Goal: Transaction & Acquisition: Purchase product/service

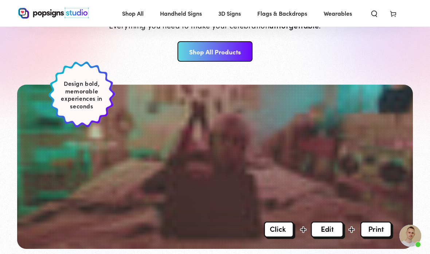
scroll to position [142, 0]
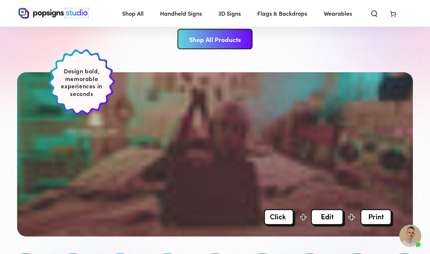
click at [227, 39] on link "Shop All Products" at bounding box center [215, 39] width 75 height 20
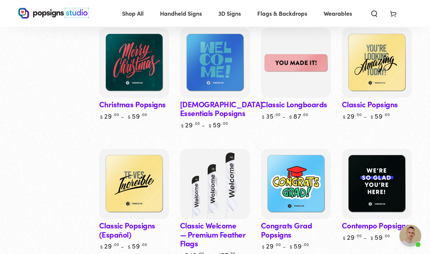
scroll to position [364, 0]
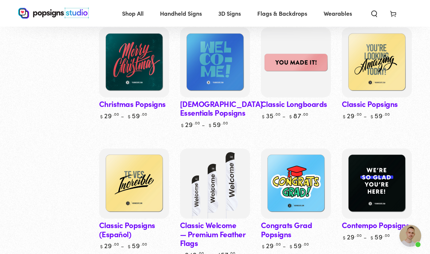
click at [397, 197] on img at bounding box center [377, 183] width 70 height 70
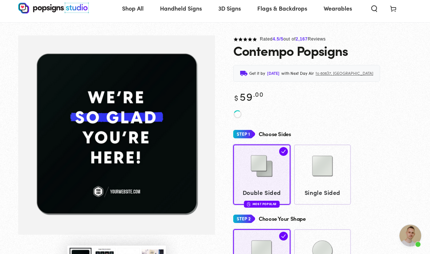
scroll to position [20, 0]
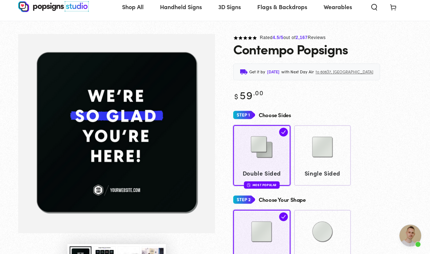
scroll to position [50, 0]
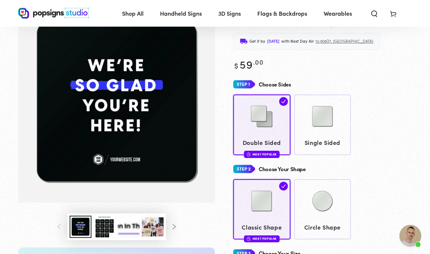
click at [99, 227] on button "Load image 3 in gallery view" at bounding box center [105, 226] width 22 height 22
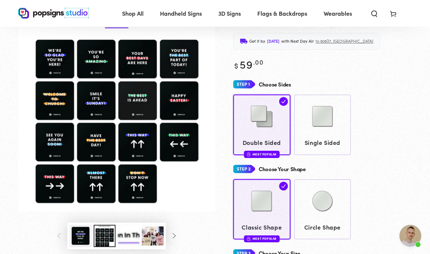
click at [128, 235] on button "Load image 4 in gallery view" at bounding box center [129, 236] width 22 height 22
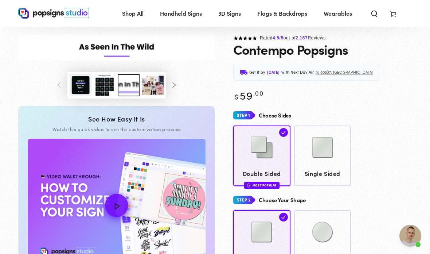
scroll to position [0, 0]
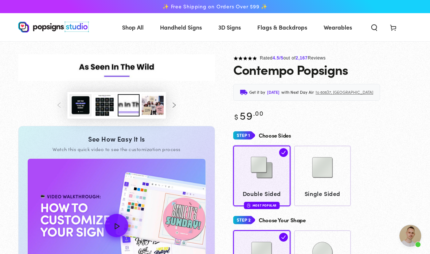
click at [153, 100] on button "Load image 5 in gallery view" at bounding box center [153, 105] width 22 height 22
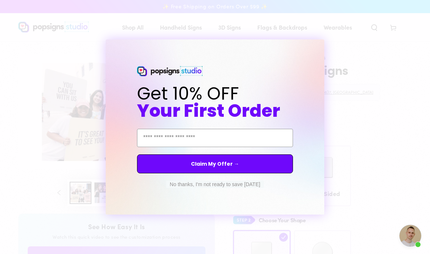
click at [321, 47] on form "Get 10% OFF Your First Order Email Address Claim My Offer → No thanks, I'm not …" at bounding box center [215, 126] width 219 height 175
click at [217, 187] on button "No thanks, I'm not ready to save today" at bounding box center [215, 183] width 98 height 7
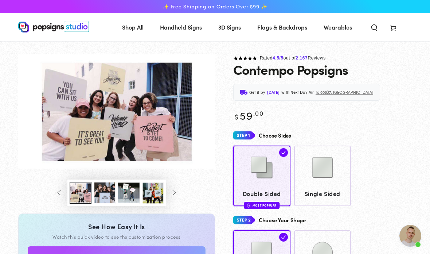
click at [173, 186] on button "Slide right" at bounding box center [174, 193] width 16 height 16
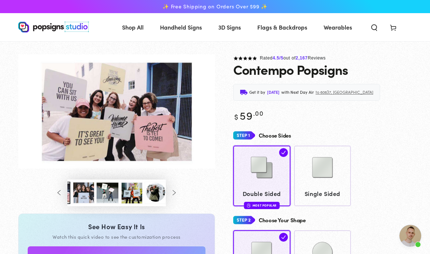
scroll to position [0, 96]
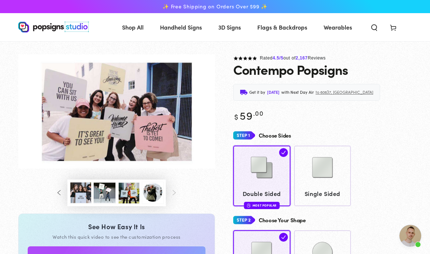
click at [111, 192] on button "Load image 7 in gallery view" at bounding box center [105, 193] width 22 height 22
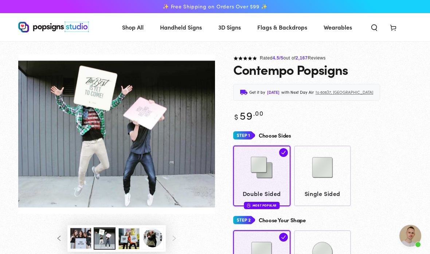
click at [84, 238] on button "Load image 6 in gallery view" at bounding box center [81, 238] width 22 height 22
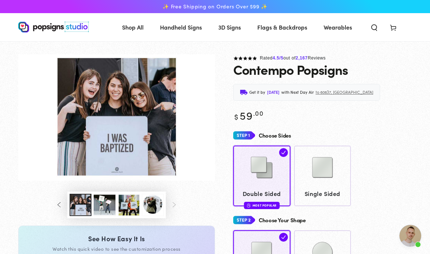
click at [136, 208] on button "Load image 8 in gallery view" at bounding box center [129, 205] width 22 height 22
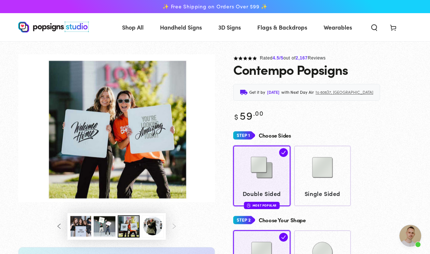
click at [153, 222] on button "Load image 9 in gallery view" at bounding box center [153, 226] width 22 height 22
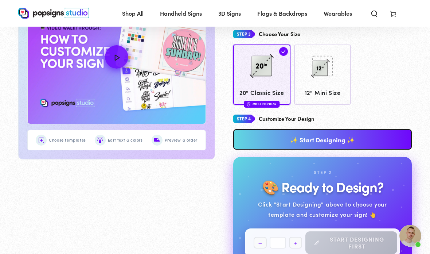
click at [381, 138] on link "✨ Start Designing ✨" at bounding box center [322, 139] width 179 height 20
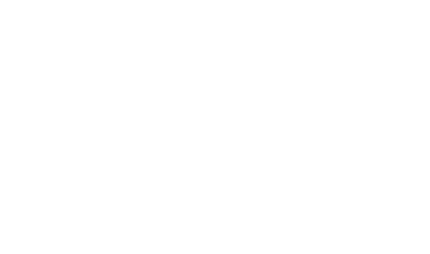
scroll to position [0, 0]
type textarea "An ancient tree with a door leading to a magical world"
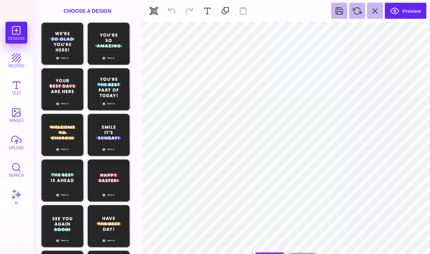
scroll to position [39, 0]
click at [55, 135] on div "Choose Design" at bounding box center [62, 135] width 43 height 42
type input "#FFFFFF"
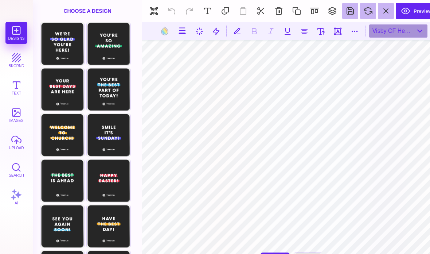
click at [162, 31] on button at bounding box center [165, 31] width 14 height 14
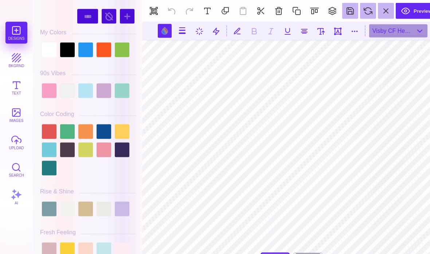
scroll to position [61, 0]
click at [56, 134] on div at bounding box center [49, 131] width 15 height 15
click at [70, 150] on div at bounding box center [67, 150] width 15 height 15
type input "#4E3C4A"
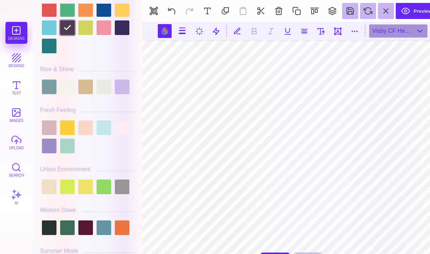
scroll to position [124, 0]
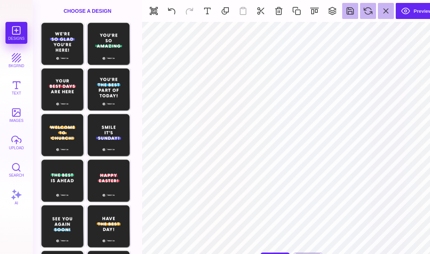
click at [16, 111] on button "images" at bounding box center [16, 115] width 22 height 22
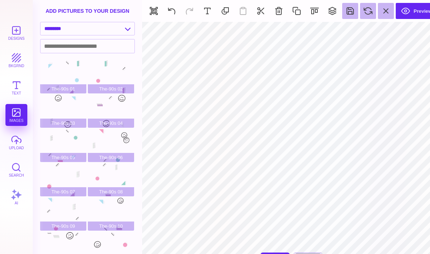
click at [13, 85] on button "Text" at bounding box center [16, 88] width 22 height 22
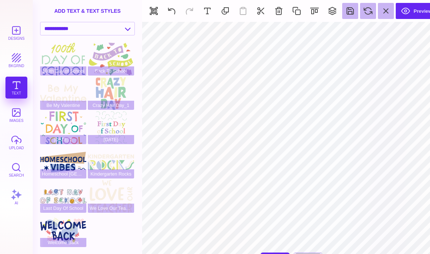
click at [13, 64] on button "bkgrnd" at bounding box center [16, 60] width 22 height 22
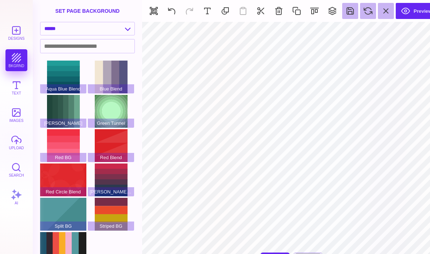
click at [68, 31] on select "**********" at bounding box center [87, 28] width 94 height 13
select select "**********"
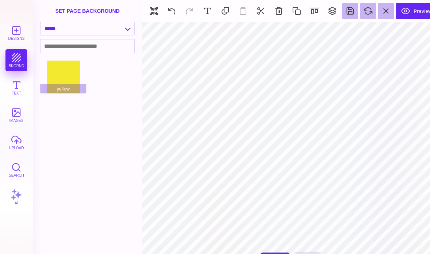
type input "#262626"
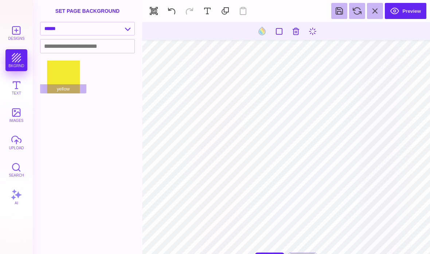
click at [59, 46] on input at bounding box center [87, 45] width 94 height 13
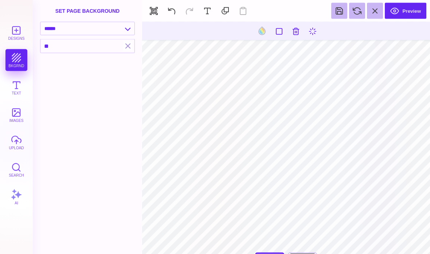
type input "*"
type input "*****"
click at [126, 46] on button "button" at bounding box center [127, 46] width 9 height 10
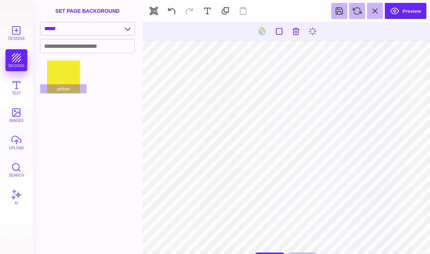
click at [285, 30] on button at bounding box center [279, 30] width 13 height 13
click at [281, 30] on button at bounding box center [279, 30] width 13 height 13
click at [264, 32] on button at bounding box center [262, 31] width 14 height 14
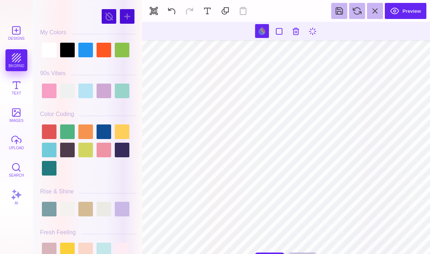
click at [50, 51] on div at bounding box center [49, 50] width 15 height 15
type input "#4E3C4A"
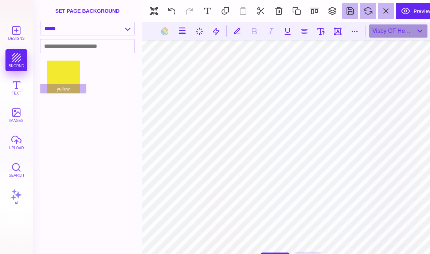
click at [126, 28] on select "**********" at bounding box center [87, 28] width 94 height 13
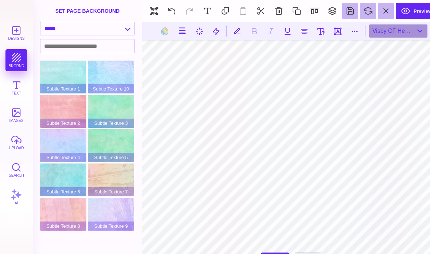
click at [126, 29] on select "**********" at bounding box center [87, 28] width 94 height 13
select select "**********"
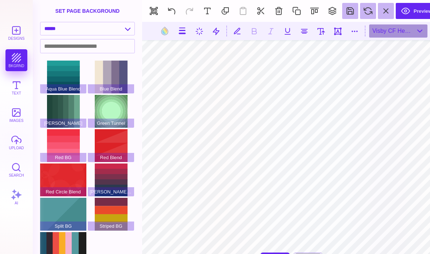
click at [115, 148] on div "Red Blend" at bounding box center [111, 145] width 46 height 33
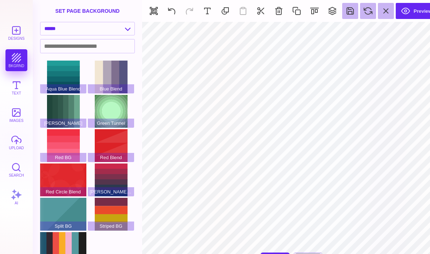
click at [173, 11] on button at bounding box center [172, 11] width 16 height 16
click at [154, 6] on button "button" at bounding box center [154, 11] width 16 height 16
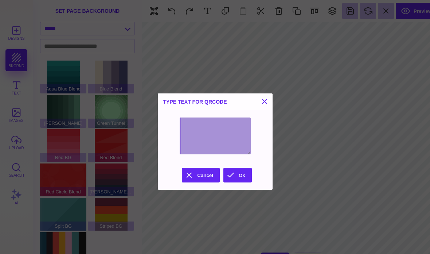
click at [269, 98] on button at bounding box center [264, 101] width 9 height 9
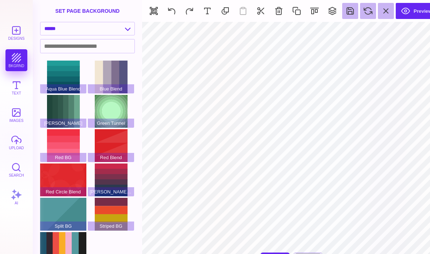
click at [17, 114] on button "images" at bounding box center [16, 115] width 22 height 22
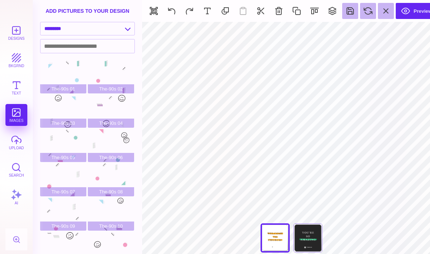
scroll to position [90, 0]
type input "#4E3C4A"
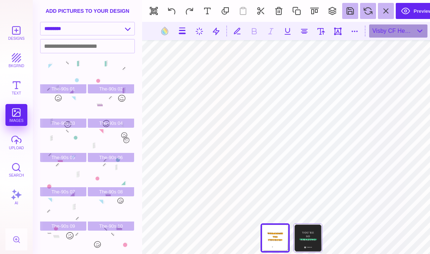
click at [158, 30] on button at bounding box center [165, 31] width 14 height 14
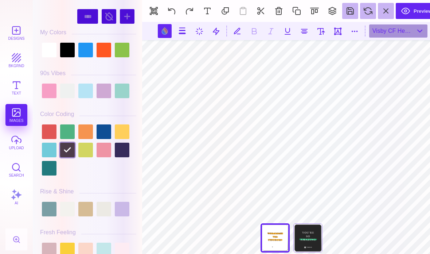
scroll to position [0, 0]
click at [53, 132] on div at bounding box center [49, 131] width 15 height 15
click at [68, 151] on div at bounding box center [67, 150] width 15 height 15
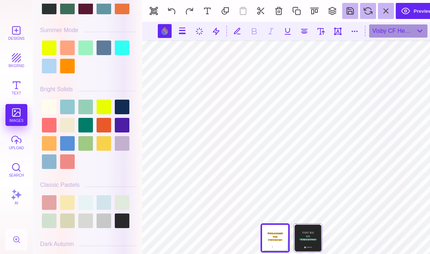
scroll to position [343, 0]
click at [47, 114] on div at bounding box center [49, 106] width 15 height 15
type input "#FFFCEE"
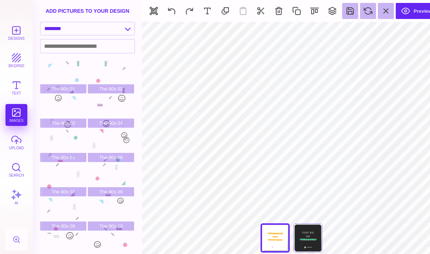
type input "#FFFCEE"
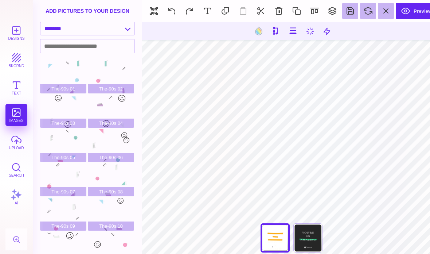
click at [255, 31] on button at bounding box center [259, 31] width 14 height 14
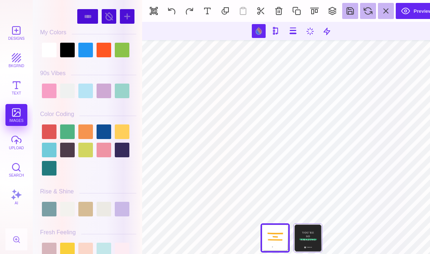
click at [47, 137] on div at bounding box center [49, 131] width 15 height 15
click at [47, 133] on div at bounding box center [49, 131] width 15 height 15
click at [46, 134] on div at bounding box center [49, 131] width 15 height 15
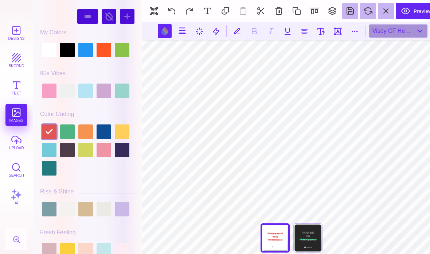
click at [61, 155] on div at bounding box center [67, 150] width 15 height 15
type input "#4E3C4A"
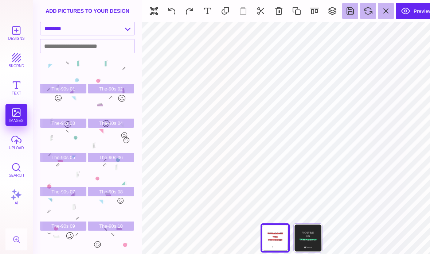
type input "#FFFFFF"
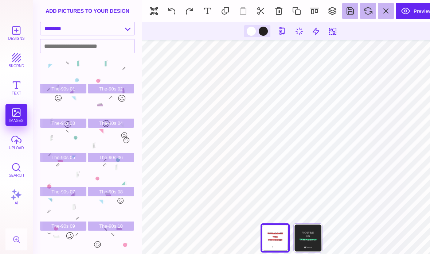
click at [330, 27] on button at bounding box center [332, 30] width 13 height 13
click at [315, 33] on button at bounding box center [318, 30] width 13 height 13
click at [282, 30] on button at bounding box center [282, 30] width 13 height 13
click at [294, 30] on button at bounding box center [299, 30] width 13 height 13
type input "*"
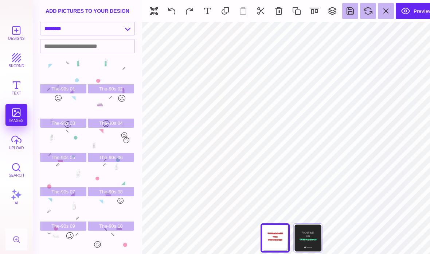
click at [394, 16] on button at bounding box center [386, 11] width 16 height 16
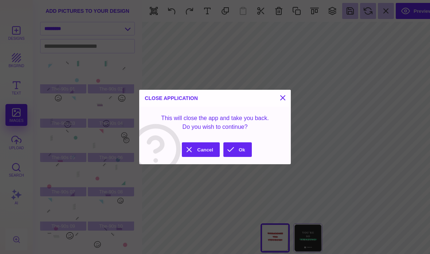
click at [234, 149] on button "Ok" at bounding box center [237, 149] width 28 height 15
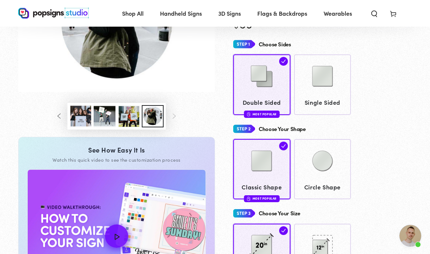
scroll to position [44, 0]
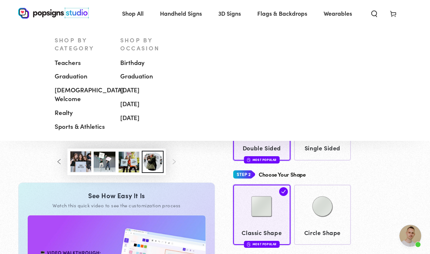
click at [95, 91] on span "[DEMOGRAPHIC_DATA] Welcome" at bounding box center [89, 94] width 69 height 17
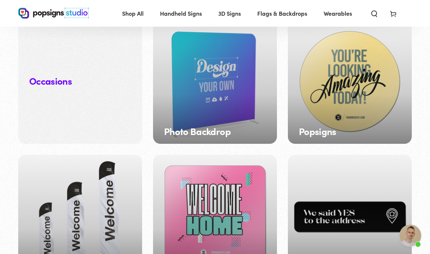
scroll to position [613, 0]
click at [387, 126] on div "Popsigns" at bounding box center [350, 82] width 124 height 124
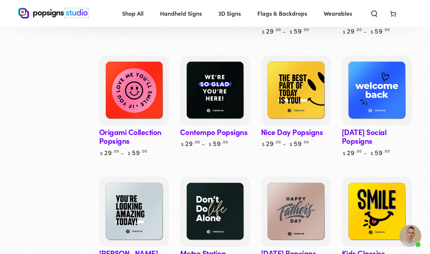
scroll to position [190, 0]
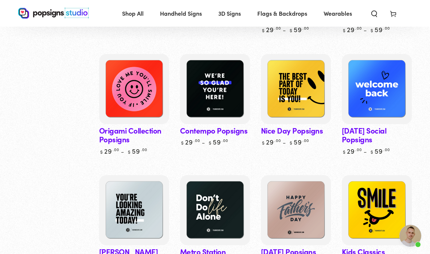
click at [236, 124] on img at bounding box center [215, 89] width 70 height 70
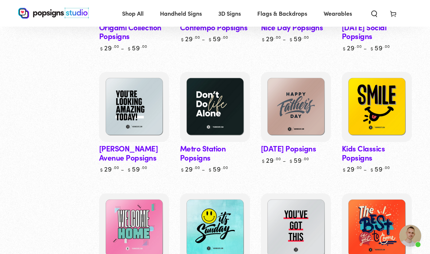
scroll to position [294, 0]
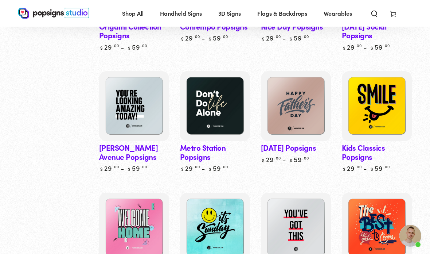
click at [153, 117] on img at bounding box center [134, 106] width 70 height 70
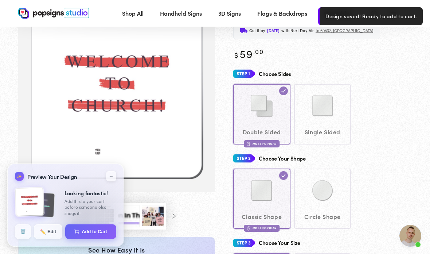
scroll to position [48, 0]
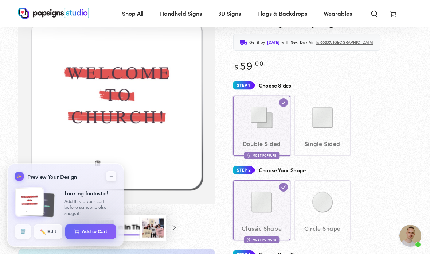
click at [115, 181] on button "←" at bounding box center [111, 176] width 10 height 10
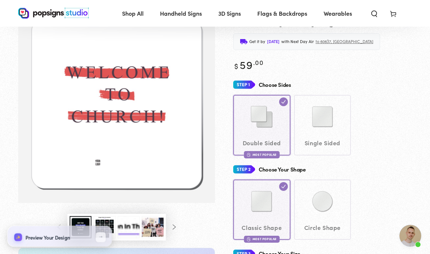
scroll to position [0, 0]
click at [79, 233] on button "Load image 1 in gallery view" at bounding box center [81, 227] width 22 height 22
click at [83, 235] on button "Load image 1 in gallery view" at bounding box center [81, 227] width 22 height 22
click at [85, 229] on button "Load image 1 in gallery view" at bounding box center [81, 227] width 22 height 22
click at [99, 233] on button "Load image 3 in gallery view" at bounding box center [105, 227] width 22 height 22
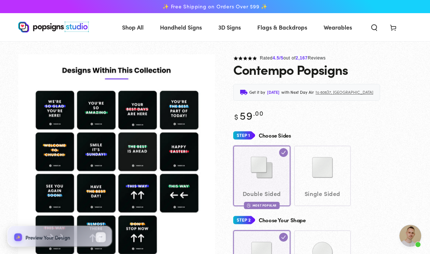
scroll to position [1, 0]
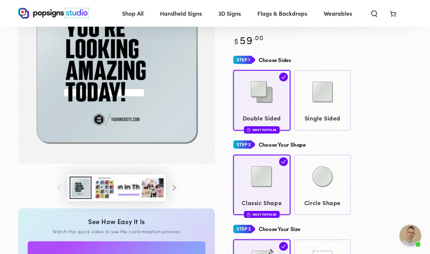
scroll to position [88, 0]
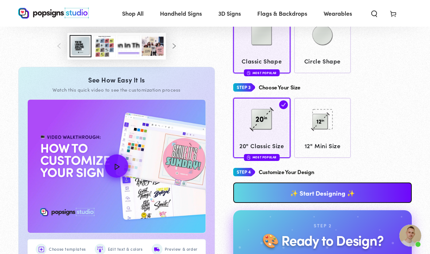
click at [379, 183] on link "✨ Start Designing ✨" at bounding box center [322, 193] width 179 height 20
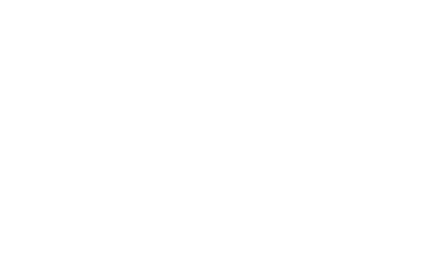
scroll to position [0, 0]
type textarea "An ancient tree with a door leading to a magical world"
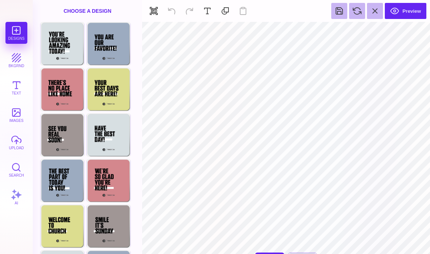
type input "#000000"
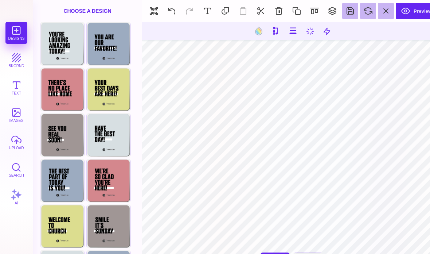
click at [252, 27] on button at bounding box center [259, 31] width 14 height 14
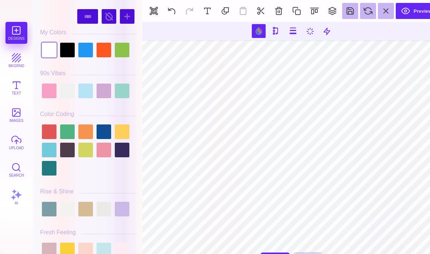
click at [56, 135] on div at bounding box center [49, 131] width 15 height 15
type input "#E15655"
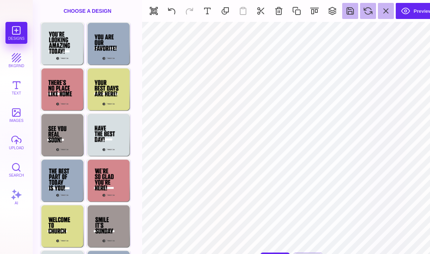
type input "#D6DEE1"
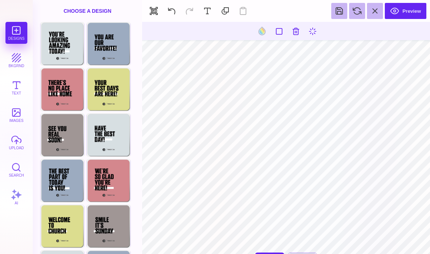
click at [264, 29] on button at bounding box center [262, 31] width 14 height 14
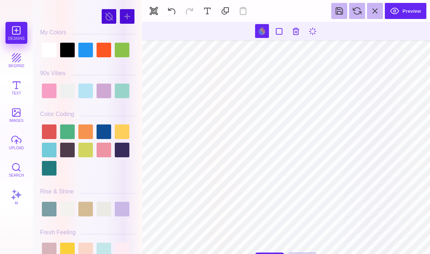
click at [52, 47] on div at bounding box center [49, 50] width 15 height 15
type input "#000000"
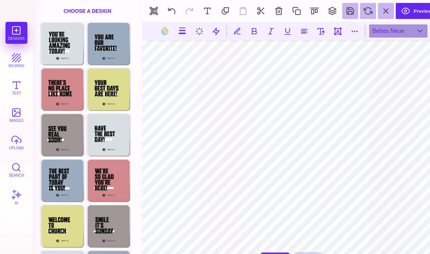
click at [280, 8] on button at bounding box center [279, 11] width 16 height 16
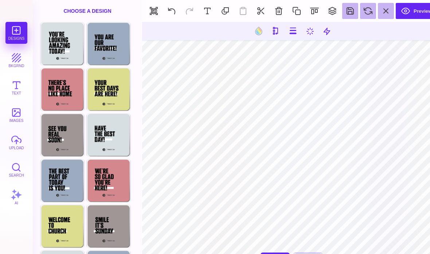
click at [279, 7] on button at bounding box center [279, 11] width 16 height 16
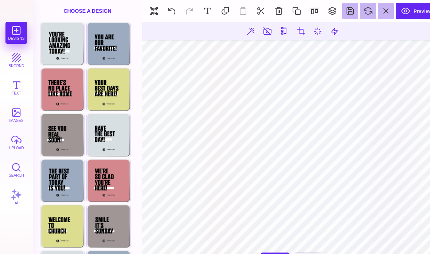
click at [261, 32] on button at bounding box center [267, 30] width 13 height 13
click at [278, 13] on button at bounding box center [279, 11] width 16 height 16
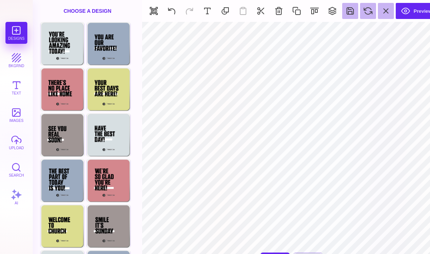
click at [411, 8] on button "Preview" at bounding box center [417, 11] width 42 height 16
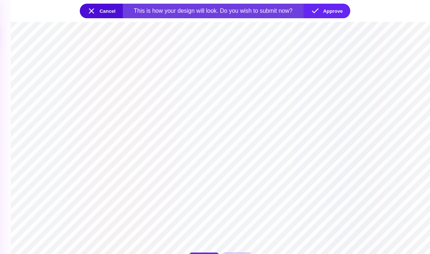
click at [98, 9] on button "Cancel" at bounding box center [101, 11] width 43 height 15
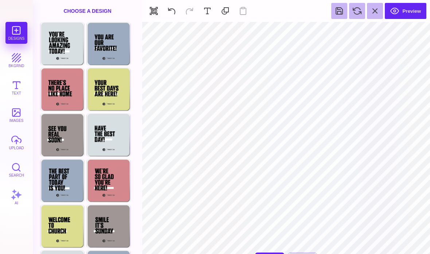
click at [17, 144] on button "upload" at bounding box center [16, 142] width 22 height 22
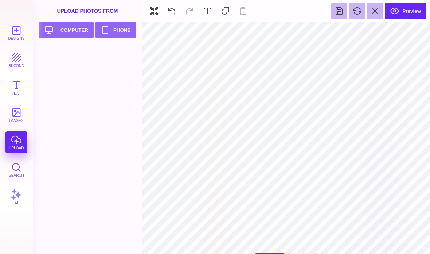
click at [80, 28] on button "Upload your artwork Computer" at bounding box center [66, 30] width 55 height 16
click at [81, 65] on div at bounding box center [63, 61] width 46 height 33
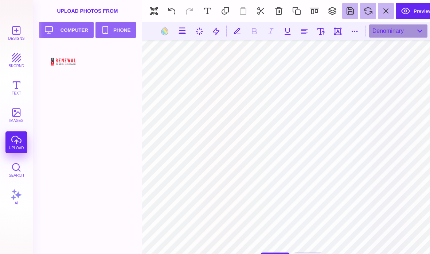
click at [175, 12] on button at bounding box center [172, 11] width 16 height 16
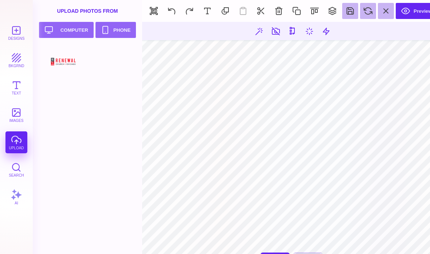
click at [172, 7] on button at bounding box center [172, 11] width 16 height 16
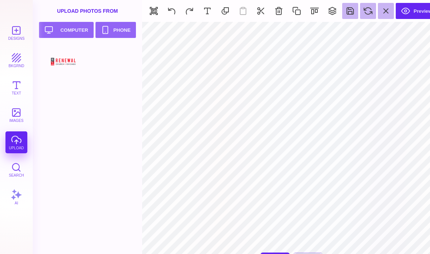
type input "#FFFFFF"
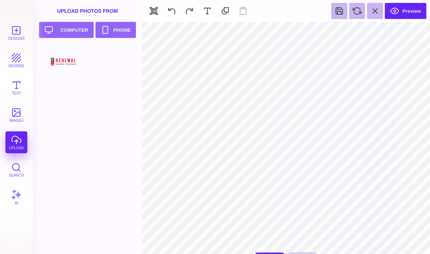
click at [8, 59] on button "bkgrnd" at bounding box center [16, 60] width 22 height 22
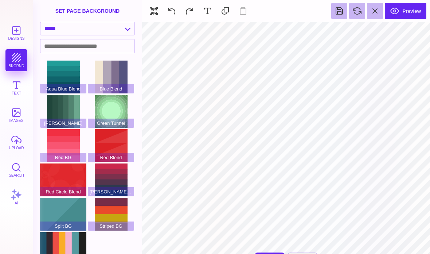
click at [65, 185] on div "Red Circle Blend" at bounding box center [63, 179] width 46 height 33
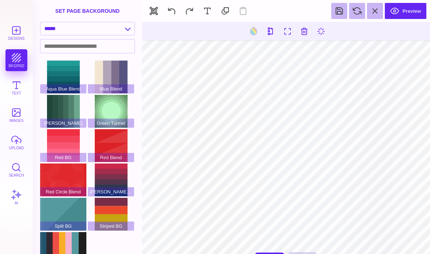
click at [111, 152] on div "Red Blend" at bounding box center [111, 145] width 46 height 33
click at [117, 138] on div "Red Blend" at bounding box center [111, 145] width 46 height 33
click at [59, 246] on div "Summer Blend" at bounding box center [63, 248] width 46 height 33
click at [104, 79] on div "Blue Blend" at bounding box center [111, 77] width 46 height 33
click at [129, 34] on select "**********" at bounding box center [87, 28] width 94 height 13
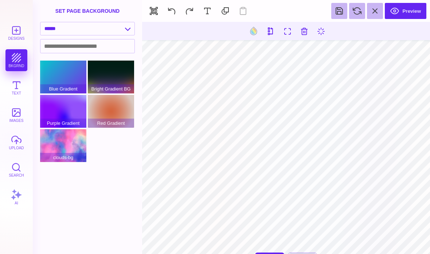
click at [105, 114] on div "Red Gradient" at bounding box center [111, 111] width 46 height 33
click at [74, 90] on span "Blue Gradient" at bounding box center [63, 88] width 46 height 9
click at [104, 83] on div "Bright Gradient BG" at bounding box center [111, 77] width 46 height 33
click at [125, 30] on select "**********" at bounding box center [87, 28] width 94 height 13
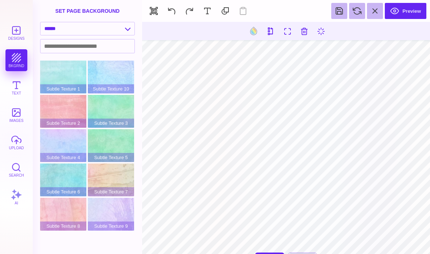
click at [129, 34] on select "**********" at bounding box center [87, 28] width 94 height 13
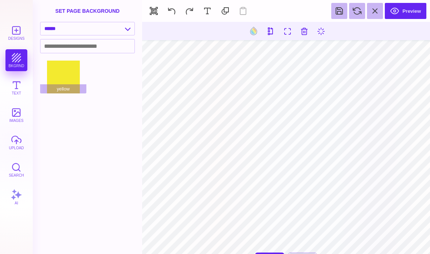
click at [134, 32] on select "**********" at bounding box center [87, 28] width 94 height 13
select select "**********"
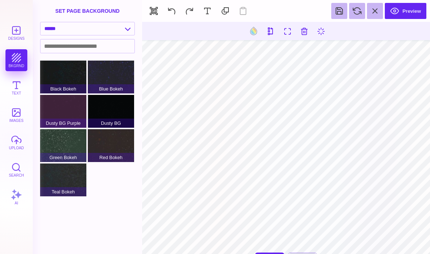
click at [55, 80] on div "Black Bokeh" at bounding box center [63, 77] width 46 height 33
click at [253, 36] on button at bounding box center [254, 31] width 14 height 14
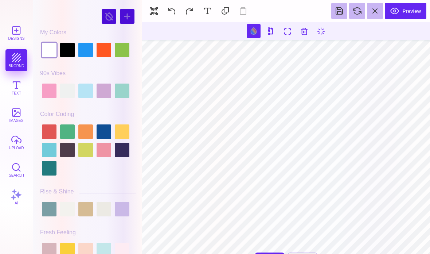
click at [49, 48] on div at bounding box center [49, 50] width 15 height 15
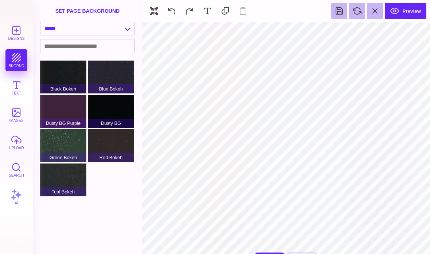
click at [420, 17] on button "Preview" at bounding box center [406, 11] width 42 height 16
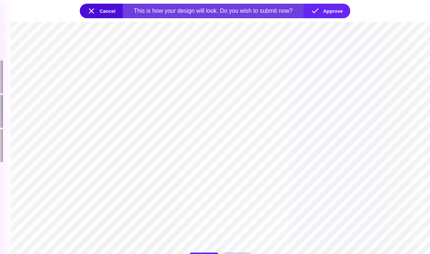
click at [97, 10] on button "Cancel" at bounding box center [101, 11] width 43 height 15
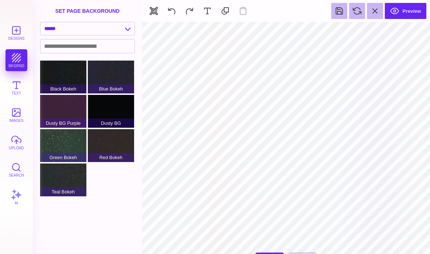
click at [383, 9] on button at bounding box center [375, 11] width 16 height 16
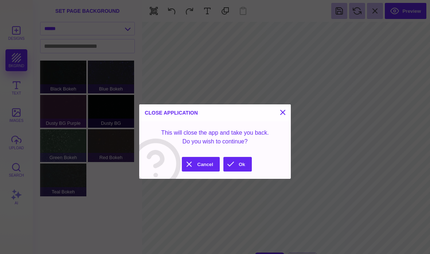
click at [232, 167] on button "Ok" at bounding box center [237, 164] width 28 height 15
